Goal: Transaction & Acquisition: Purchase product/service

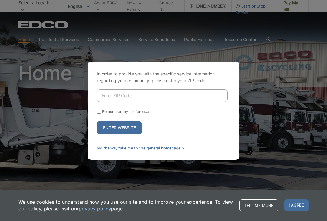
click at [127, 97] on input "Enter ZIP Code" at bounding box center [162, 96] width 131 height 13
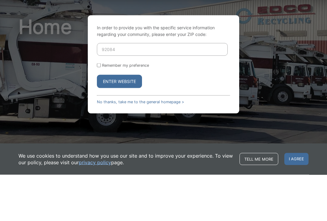
type input "92084"
click at [129, 121] on button "Enter Website" at bounding box center [119, 127] width 45 height 13
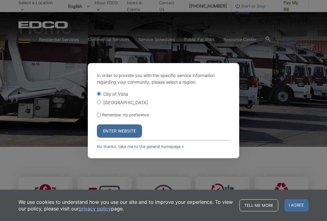
click at [100, 113] on input "Remember my preference" at bounding box center [99, 115] width 4 height 4
checkbox input "true"
click at [104, 110] on form "City of [GEOGRAPHIC_DATA] Remember my preference Enter Website" at bounding box center [163, 114] width 133 height 47
click at [132, 128] on button "Enter Website" at bounding box center [119, 131] width 45 height 13
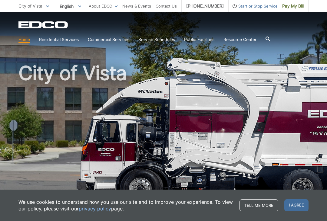
click at [302, 207] on span "I agree" at bounding box center [296, 206] width 24 height 12
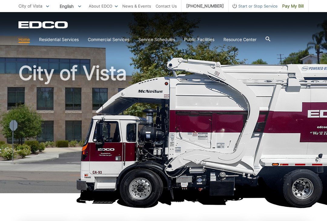
click at [89, 93] on h1 "City of Vista" at bounding box center [163, 130] width 290 height 133
click at [305, 29] on div "EDCO Logo Home Residential Services Curbside Pickup Recycling Organic Recycling…" at bounding box center [163, 33] width 290 height 24
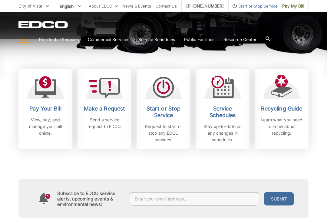
scroll to position [172, 0]
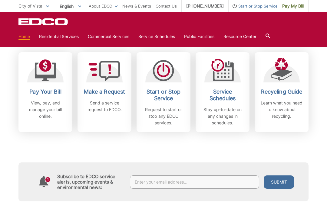
click at [41, 115] on p "View, pay, and manage your bill online." at bounding box center [45, 110] width 45 height 20
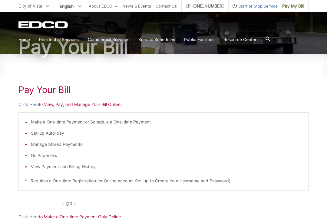
scroll to position [57, 0]
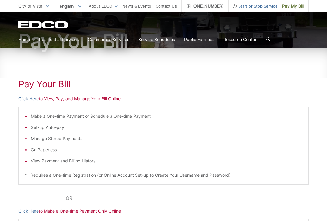
click at [33, 100] on link "Click Here" at bounding box center [28, 99] width 20 height 7
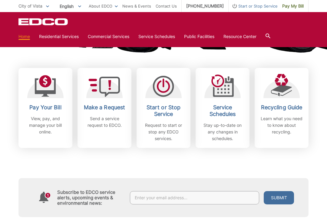
scroll to position [180, 0]
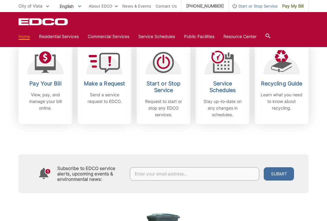
click at [49, 84] on h2 "Pay Your Bill" at bounding box center [45, 83] width 45 height 7
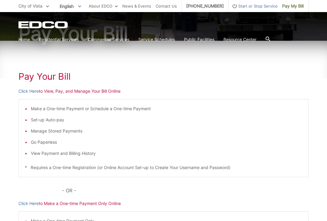
scroll to position [64, 0]
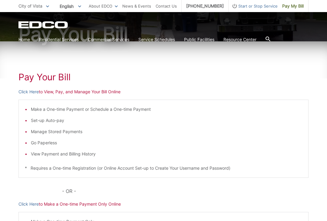
click at [31, 93] on link "Click Here" at bounding box center [28, 92] width 20 height 7
